Goal: Task Accomplishment & Management: Use online tool/utility

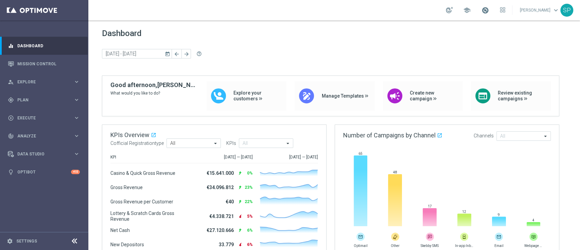
click at [489, 11] on span at bounding box center [485, 9] width 7 height 7
click at [61, 95] on div "gps_fixed Plan keyboard_arrow_right" at bounding box center [44, 100] width 88 height 18
click at [31, 146] on link "Streams" at bounding box center [44, 144] width 53 height 5
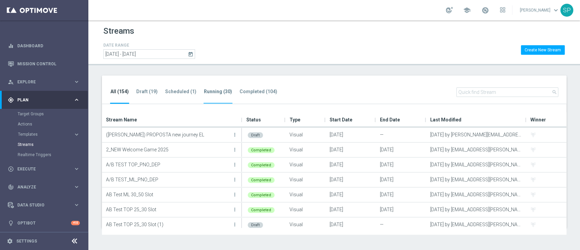
click at [208, 94] on tab-header "Running (30)" at bounding box center [218, 92] width 28 height 6
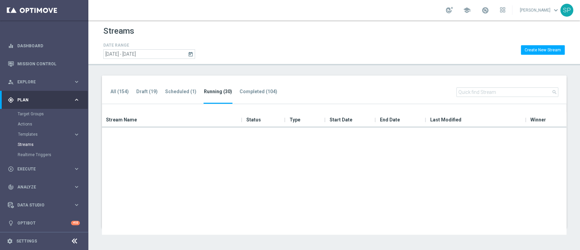
scroll to position [348, 0]
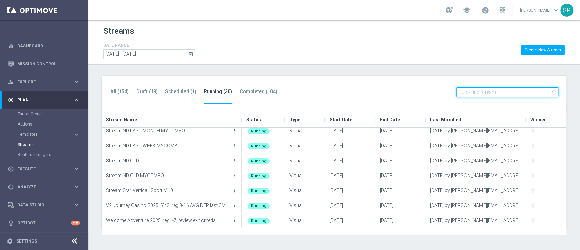
click at [498, 95] on input "text" at bounding box center [508, 92] width 102 height 10
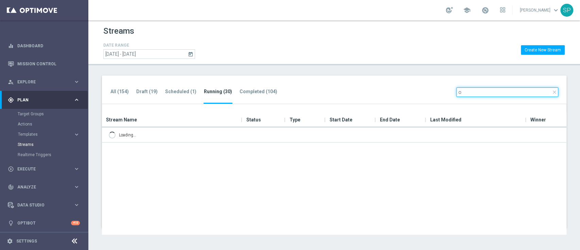
scroll to position [0, 0]
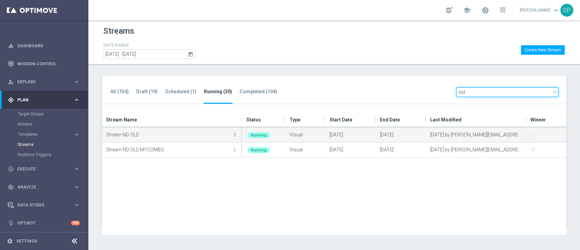
type input "old"
click at [233, 133] on icon "more_vert" at bounding box center [234, 134] width 5 height 5
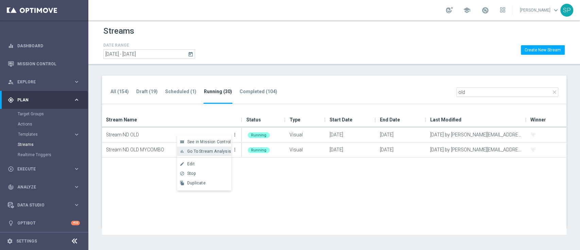
click at [223, 153] on span "Go To Stream Analysis" at bounding box center [209, 151] width 44 height 5
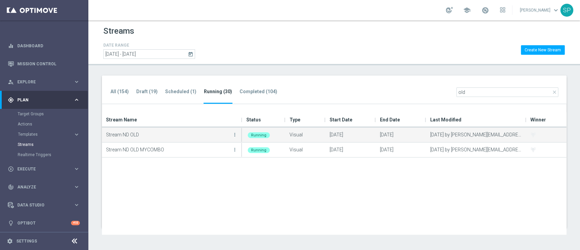
click at [232, 135] on button "more_vert" at bounding box center [235, 135] width 7 height 14
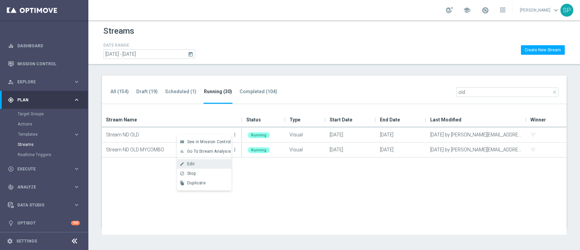
click at [208, 167] on div "create Edit" at bounding box center [204, 164] width 54 height 10
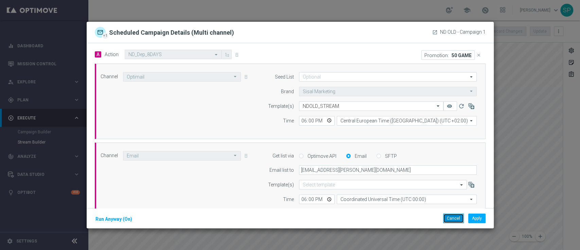
click at [447, 219] on button "Cancel" at bounding box center [453, 219] width 21 height 10
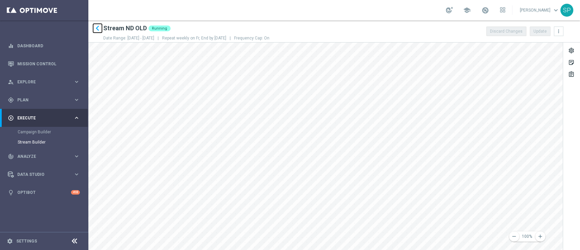
click at [94, 29] on icon "keyboard_arrow_left" at bounding box center [97, 28] width 10 height 10
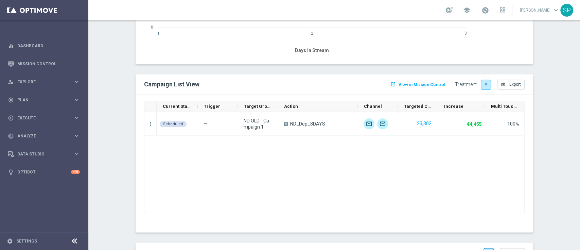
scroll to position [699, 0]
click at [160, 124] on div "Scheduled" at bounding box center [173, 124] width 27 height 6
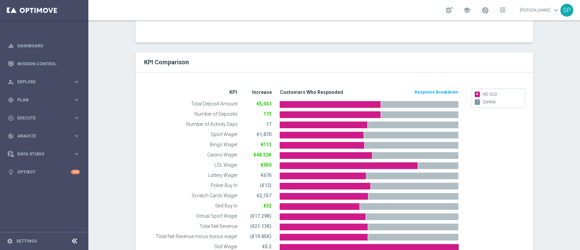
scroll to position [220, 0]
